Goal: Task Accomplishment & Management: Manage account settings

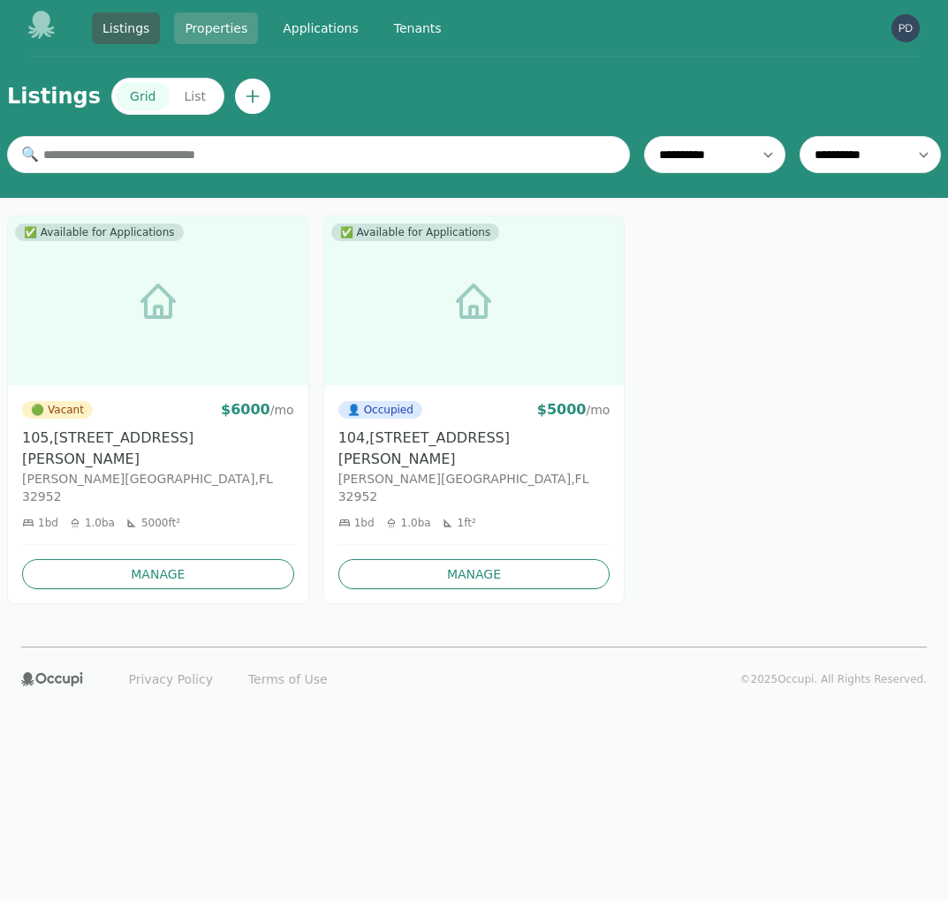
click at [213, 21] on link "Properties" at bounding box center [216, 28] width 84 height 32
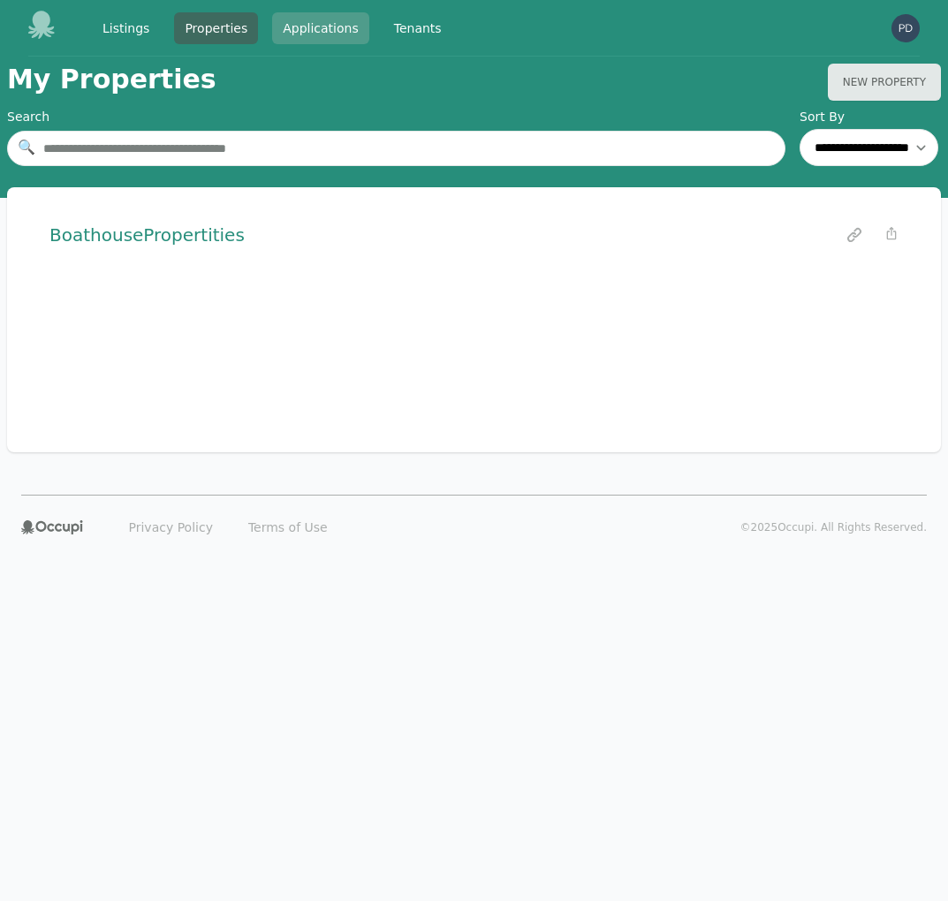
click at [306, 30] on link "Applications" at bounding box center [320, 28] width 97 height 32
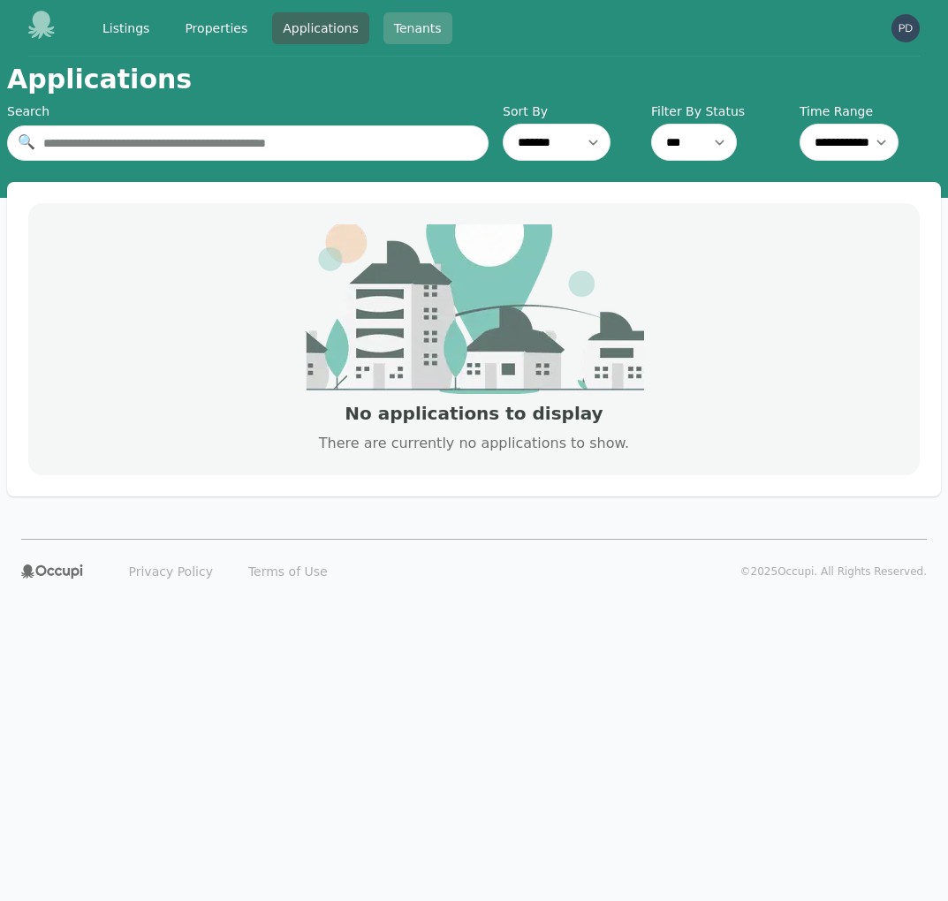
click at [399, 28] on link "Tenants" at bounding box center [417, 28] width 69 height 32
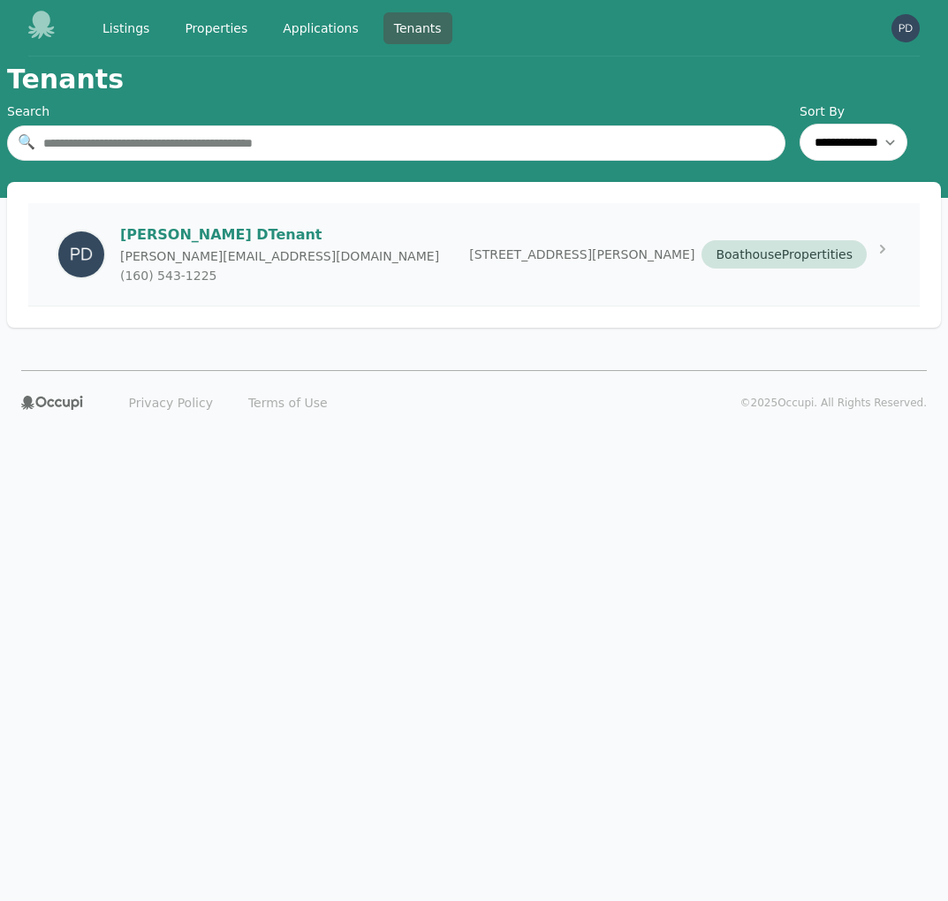
click at [257, 240] on p "[PERSON_NAME]" at bounding box center [279, 234] width 319 height 21
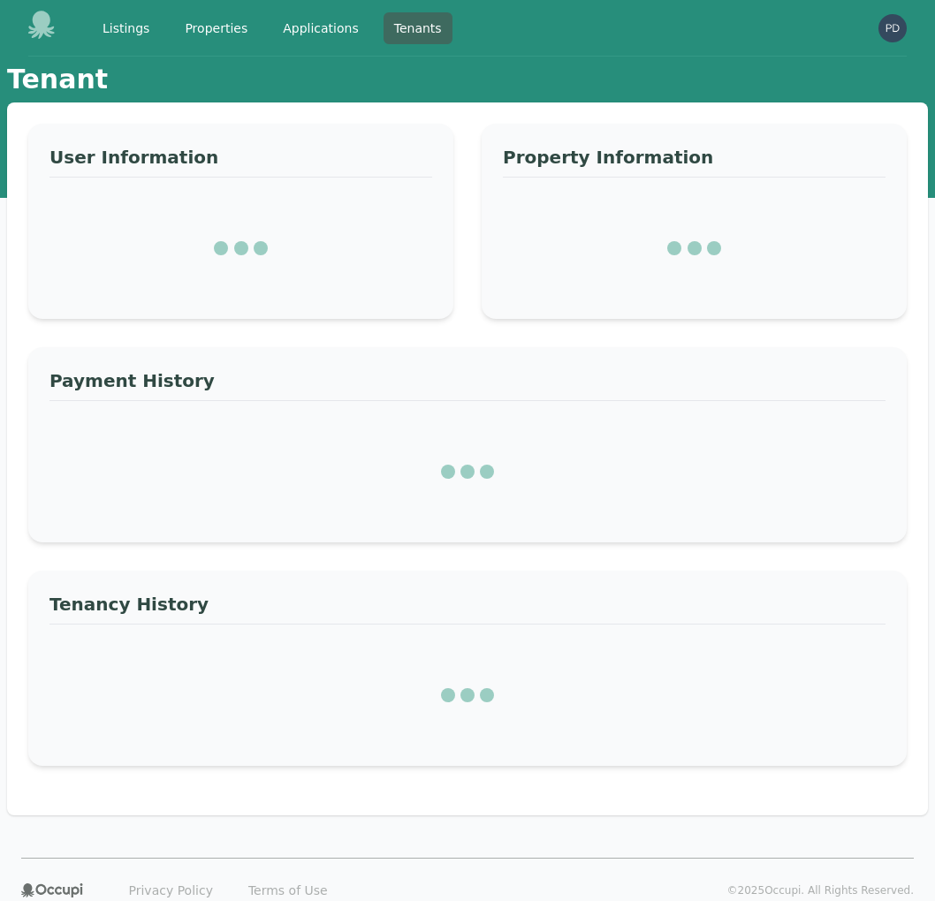
select select "*"
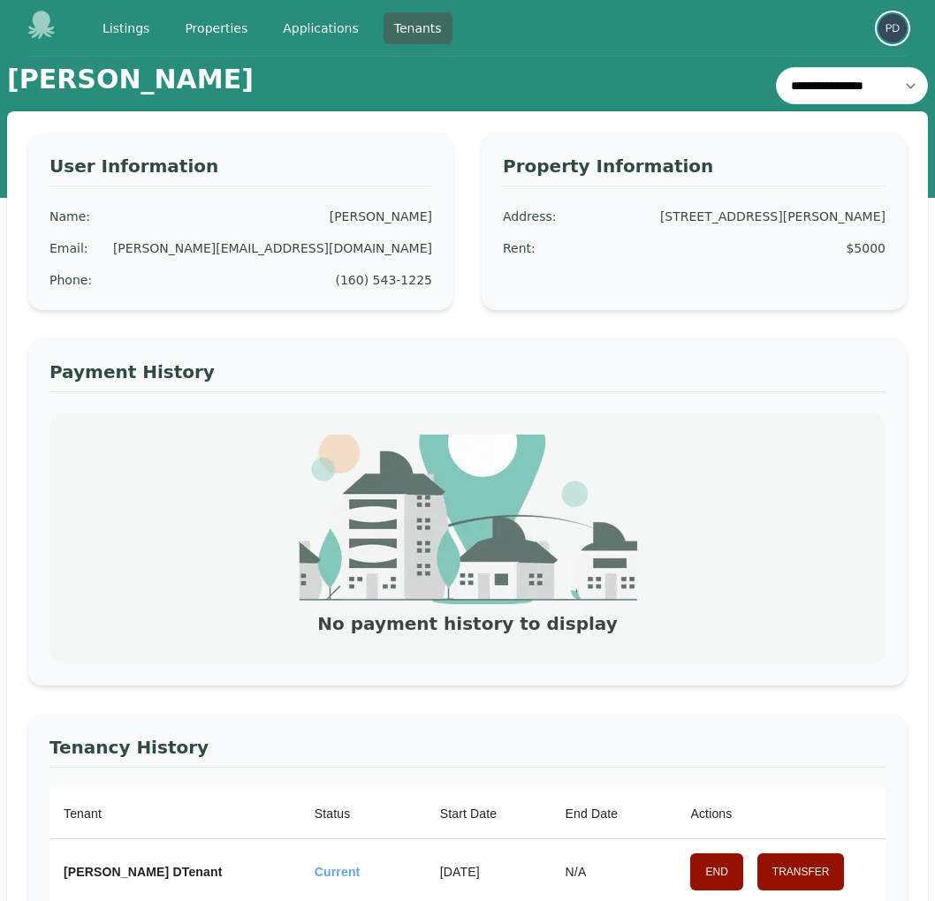
click at [883, 33] on img "button" at bounding box center [892, 28] width 28 height 28
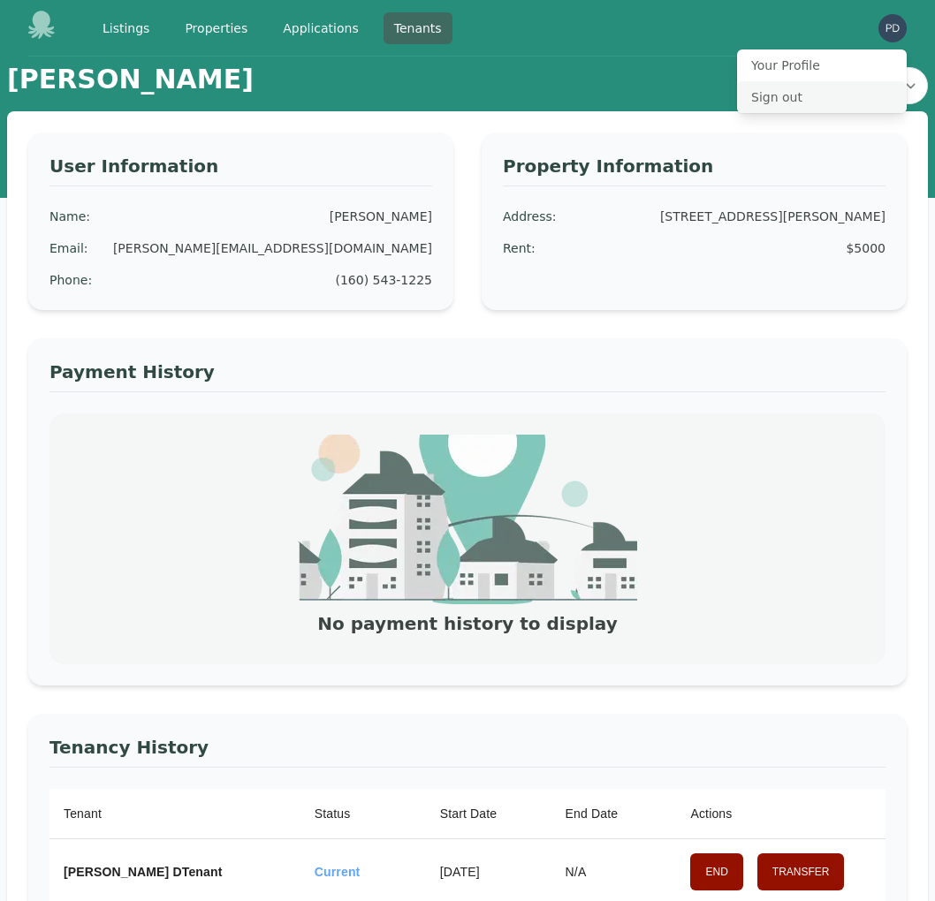
click at [785, 95] on button "Sign out" at bounding box center [822, 97] width 170 height 32
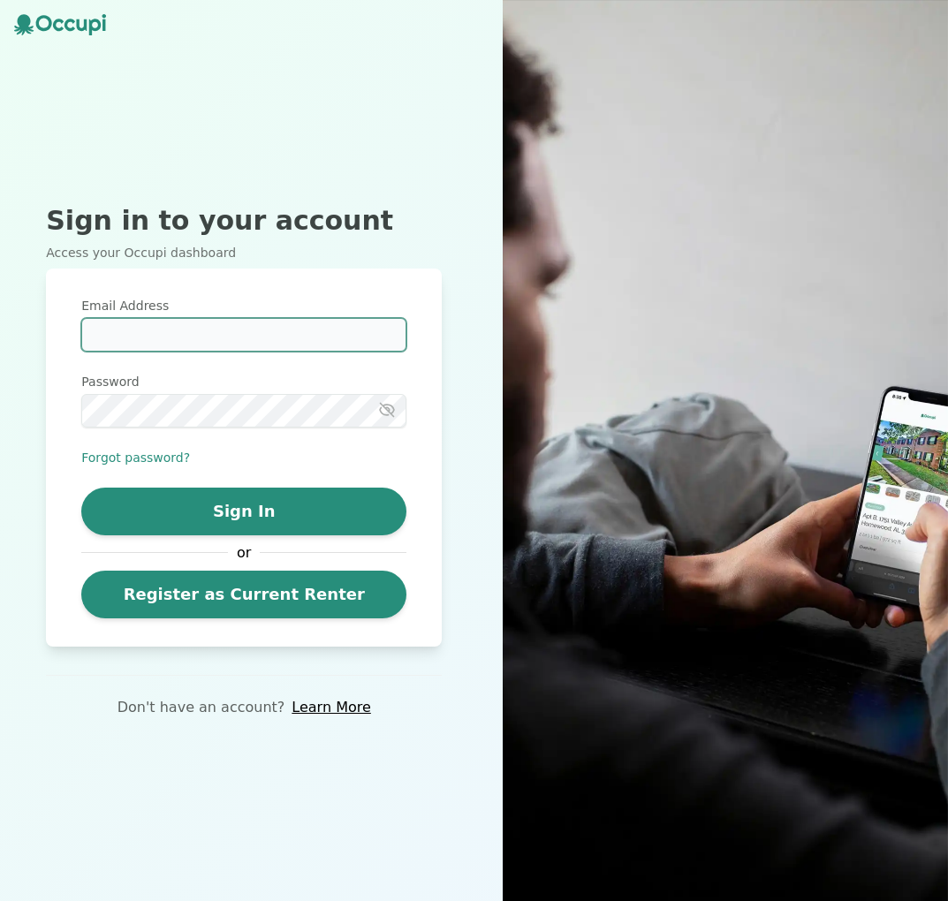
click at [218, 330] on input "Email Address" at bounding box center [243, 335] width 325 height 34
type input "**********"
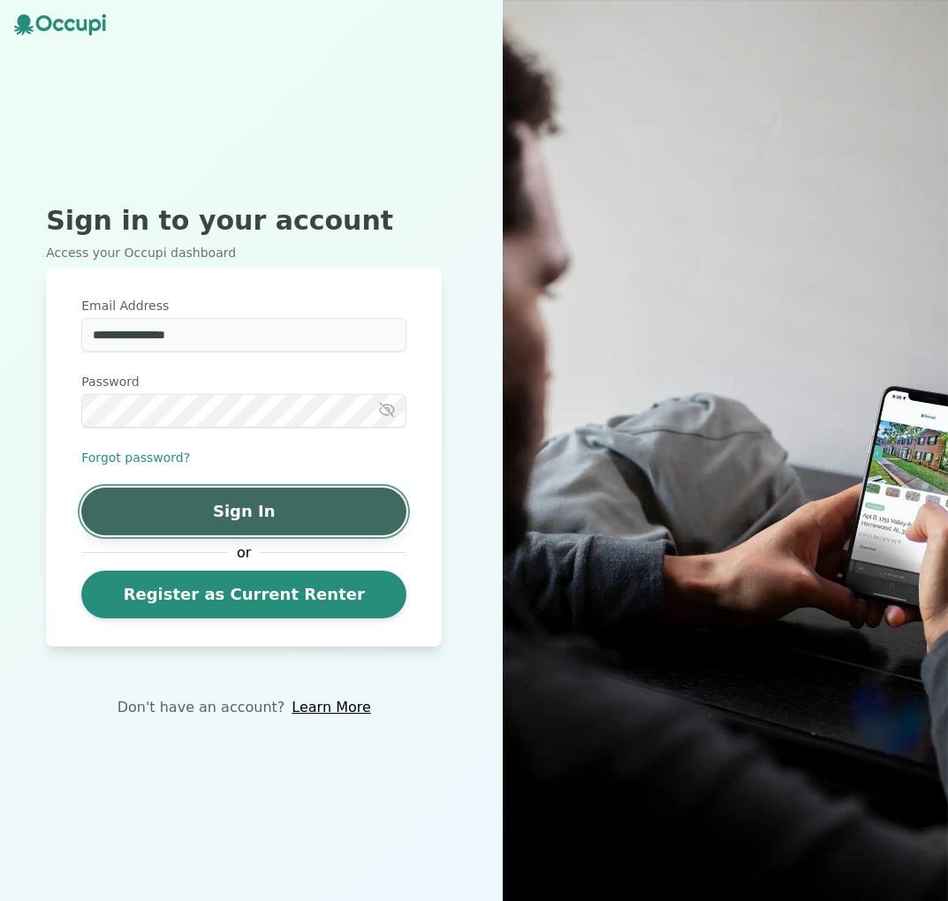
click at [270, 520] on button "Sign In" at bounding box center [243, 512] width 325 height 48
